Goal: Information Seeking & Learning: Find specific fact

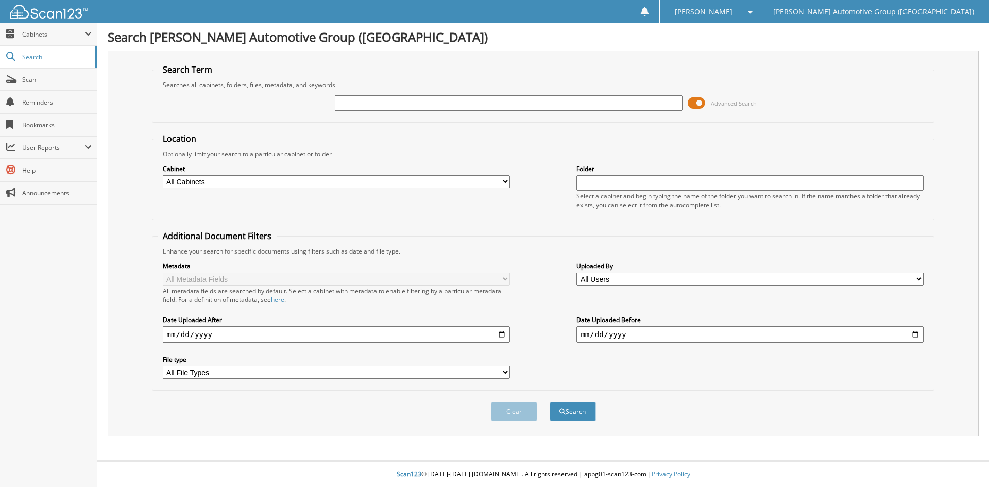
click at [350, 101] on input "text" at bounding box center [508, 102] width 347 height 15
click at [528, 104] on input "text" at bounding box center [508, 102] width 347 height 15
paste input "[US_VEHICLE_IDENTIFICATION_NUMBER]"
type input "[US_VEHICLE_IDENTIFICATION_NUMBER]"
click at [572, 410] on button "Search" at bounding box center [573, 411] width 46 height 19
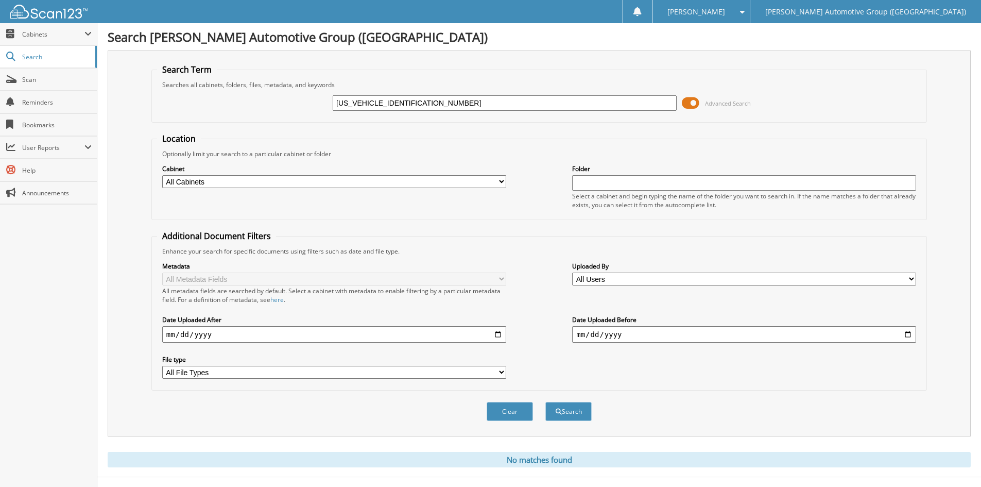
scroll to position [17, 0]
